Goal: Find specific page/section: Find specific page/section

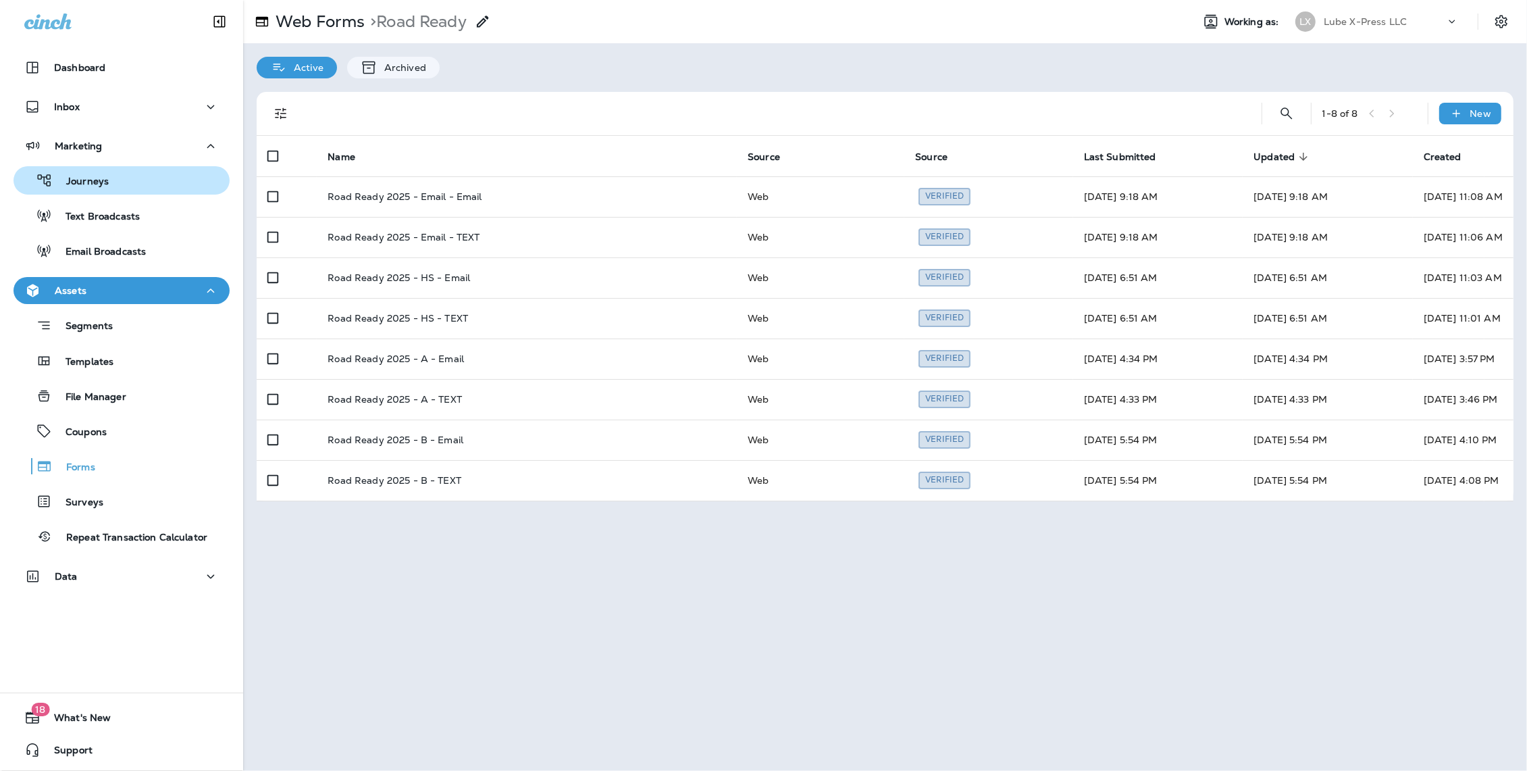
click at [101, 185] on p "Journeys" at bounding box center [81, 182] width 56 height 13
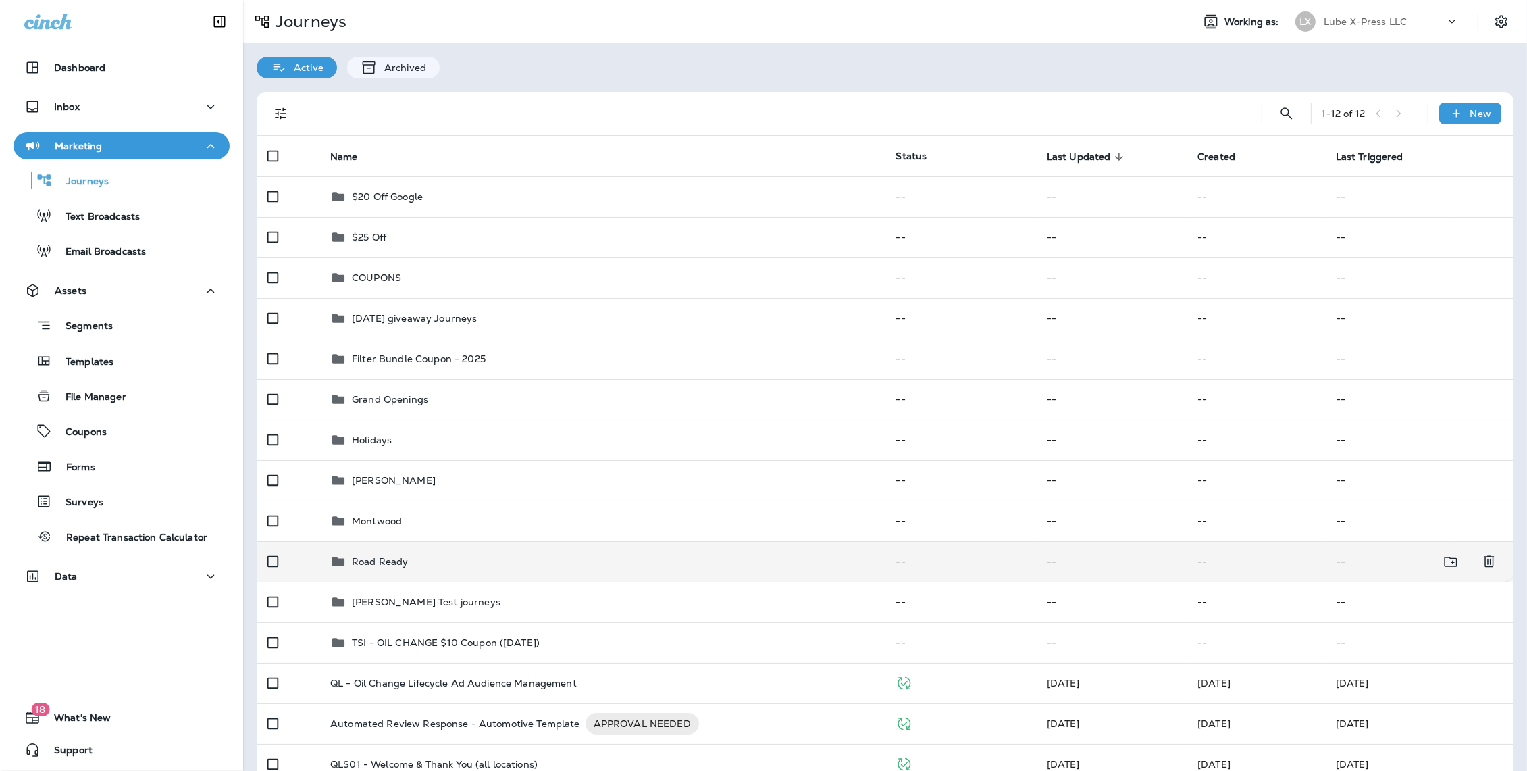
click at [476, 555] on div "Road Ready" at bounding box center [602, 561] width 544 height 16
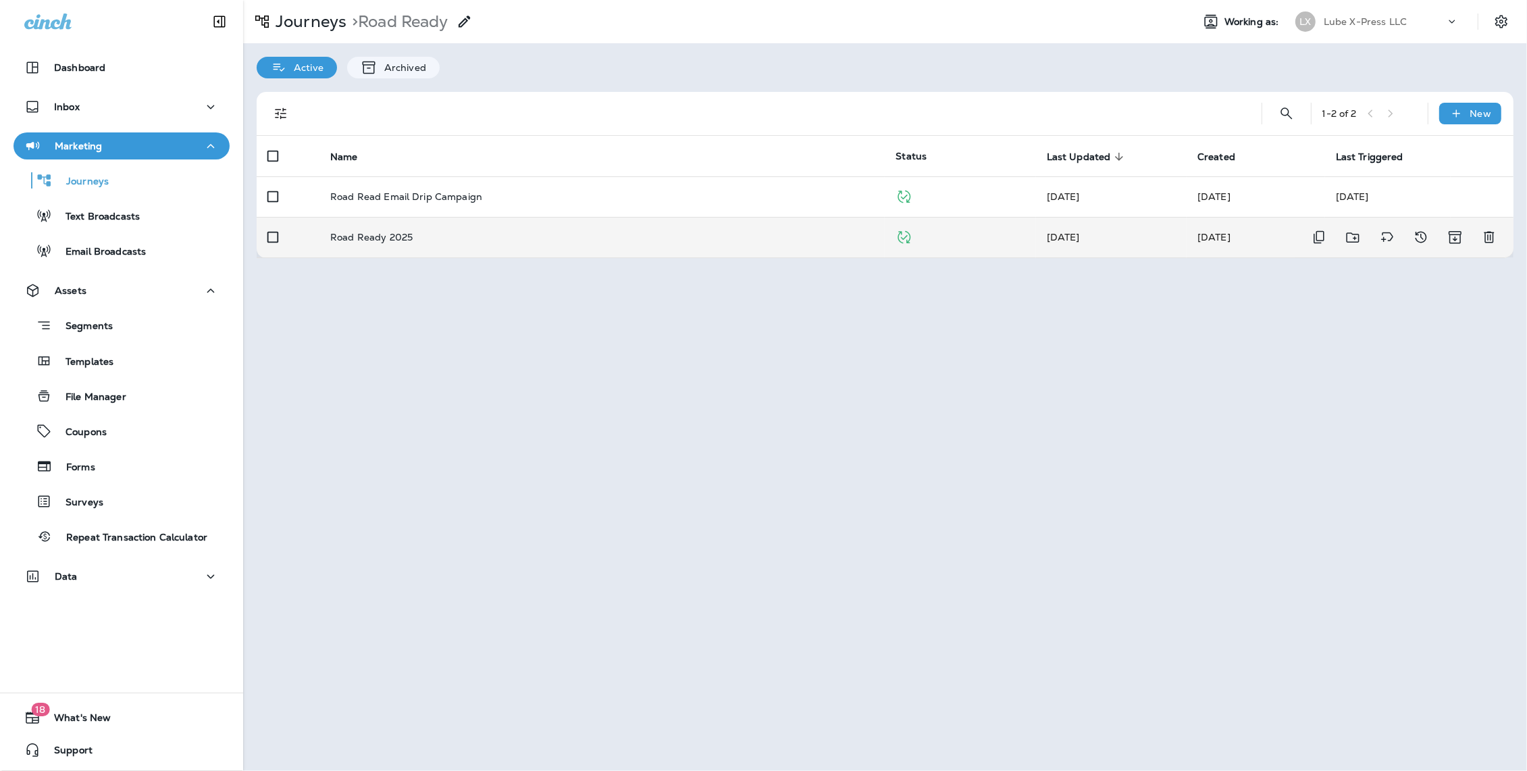
click at [382, 240] on p "Road Ready 2025" at bounding box center [371, 237] width 82 height 11
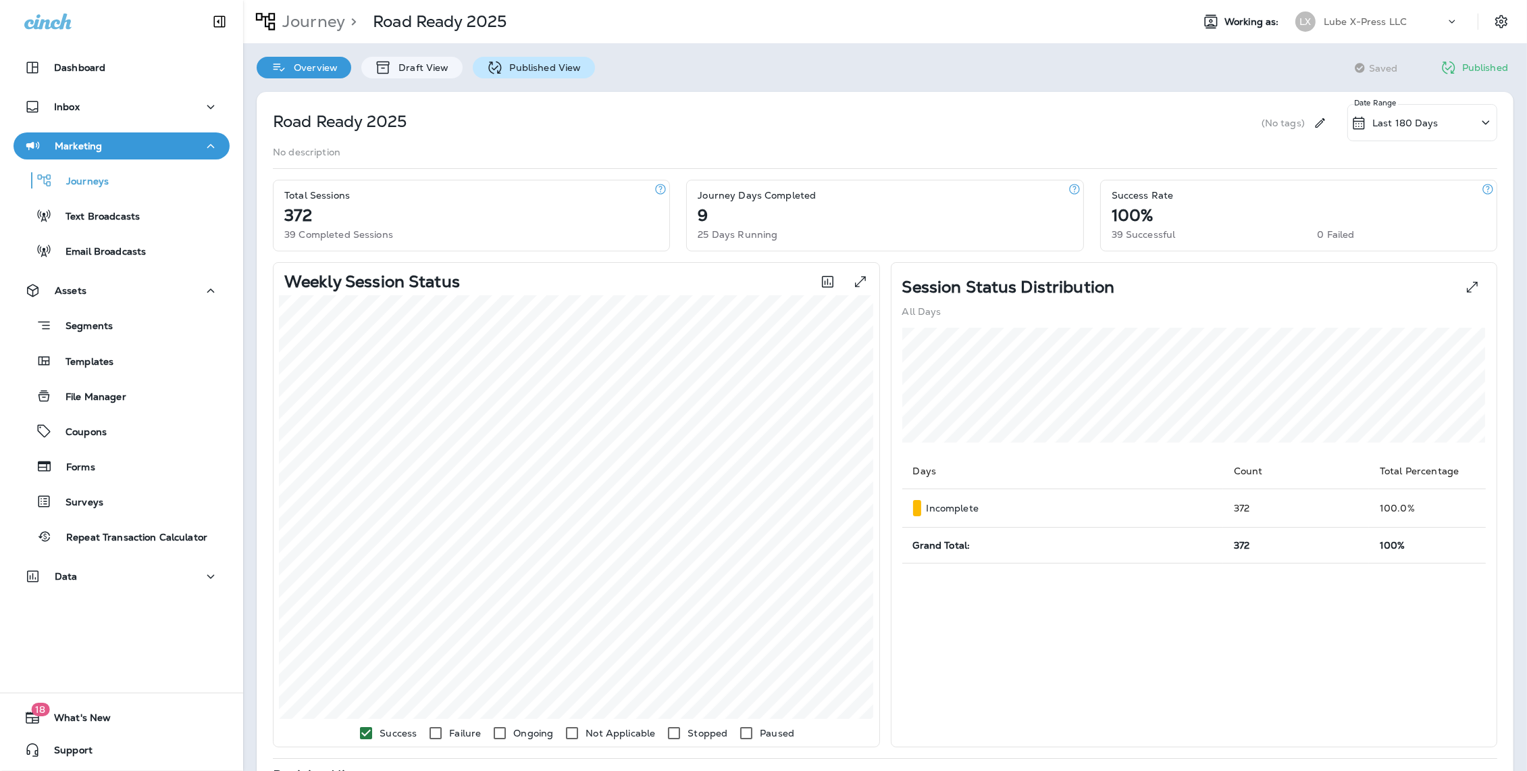
click at [513, 64] on p "Published View" at bounding box center [542, 67] width 78 height 11
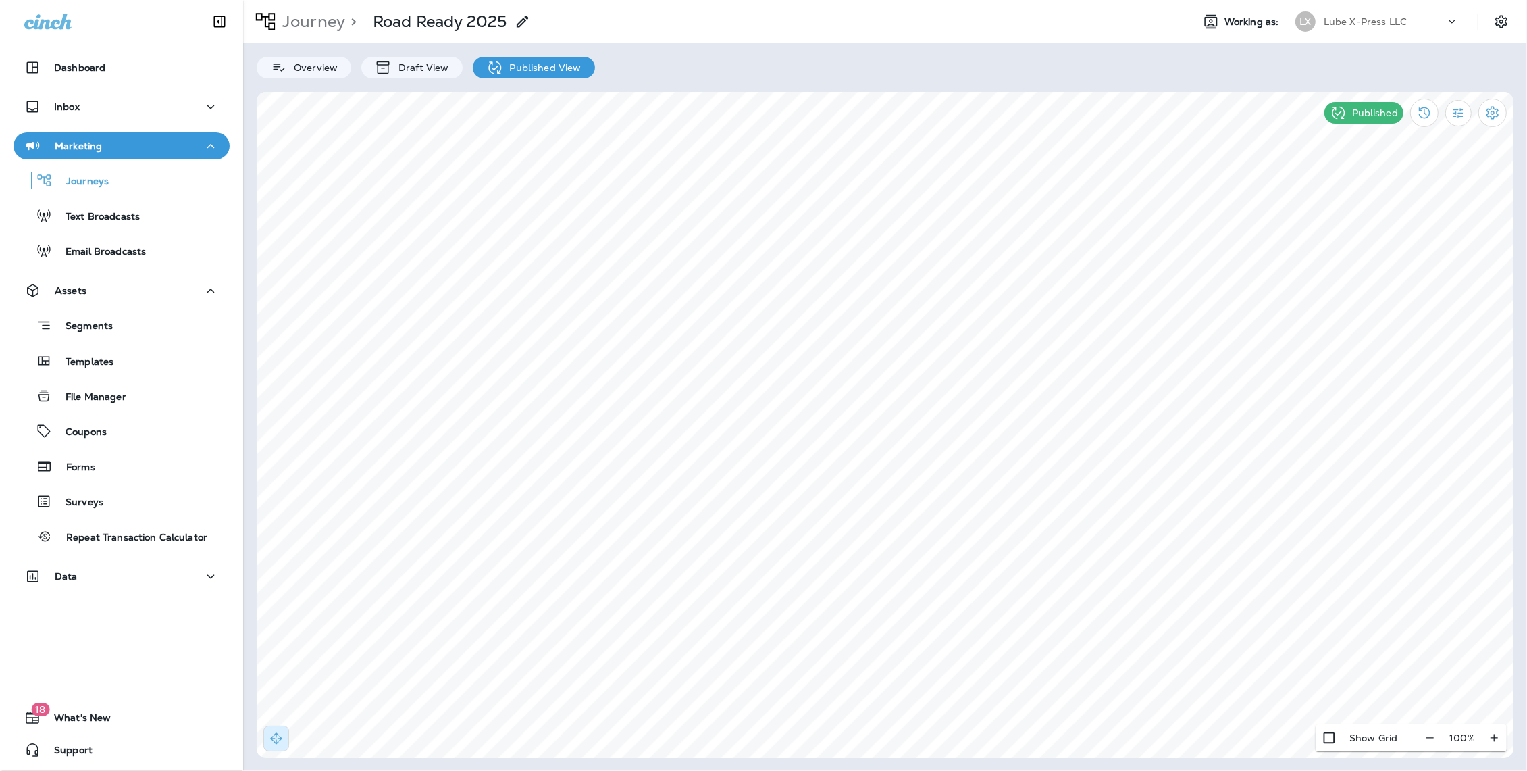
click at [787, 65] on div "Overview Draft View Published View" at bounding box center [885, 60] width 1284 height 35
